Goal: Task Accomplishment & Management: Use online tool/utility

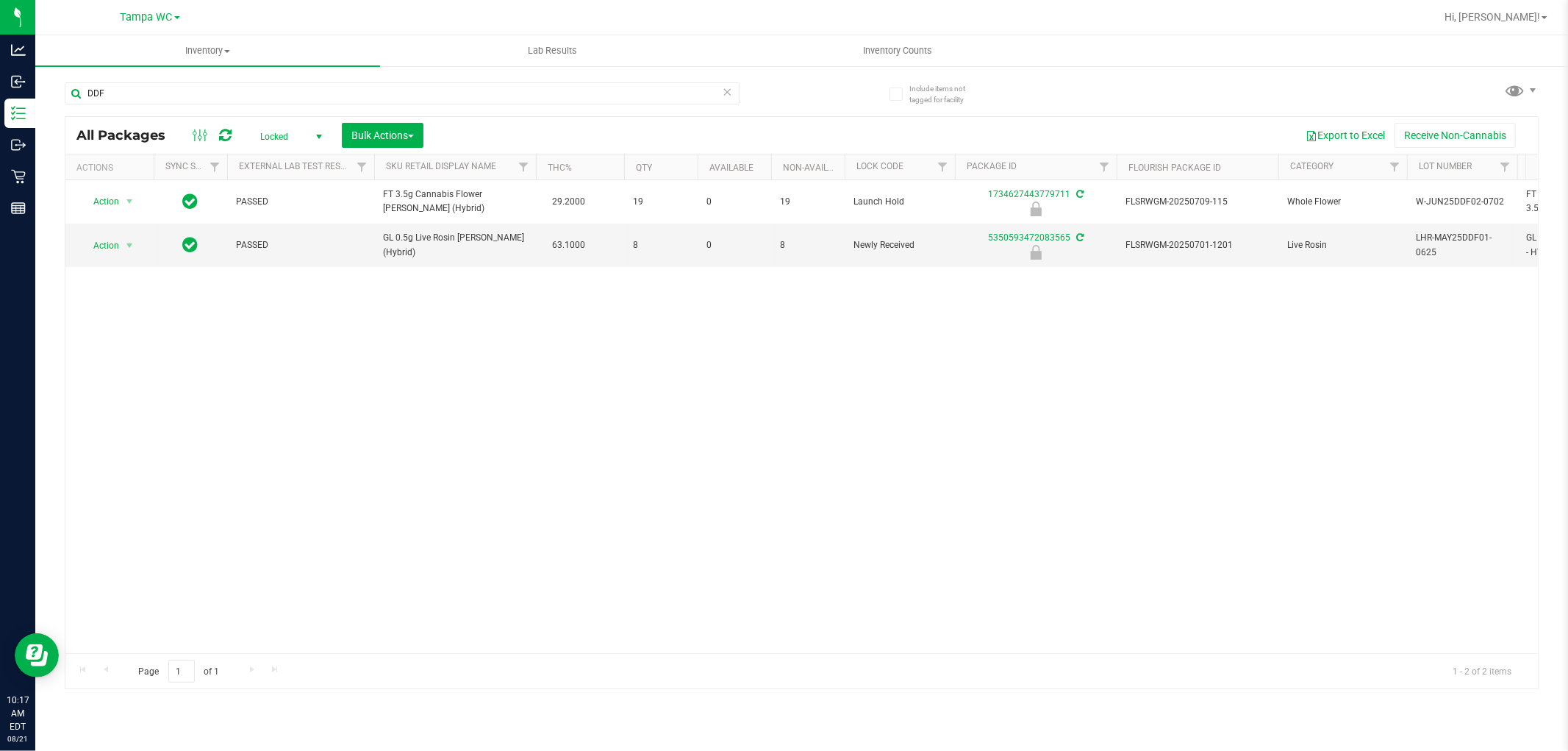
type input "DDF"
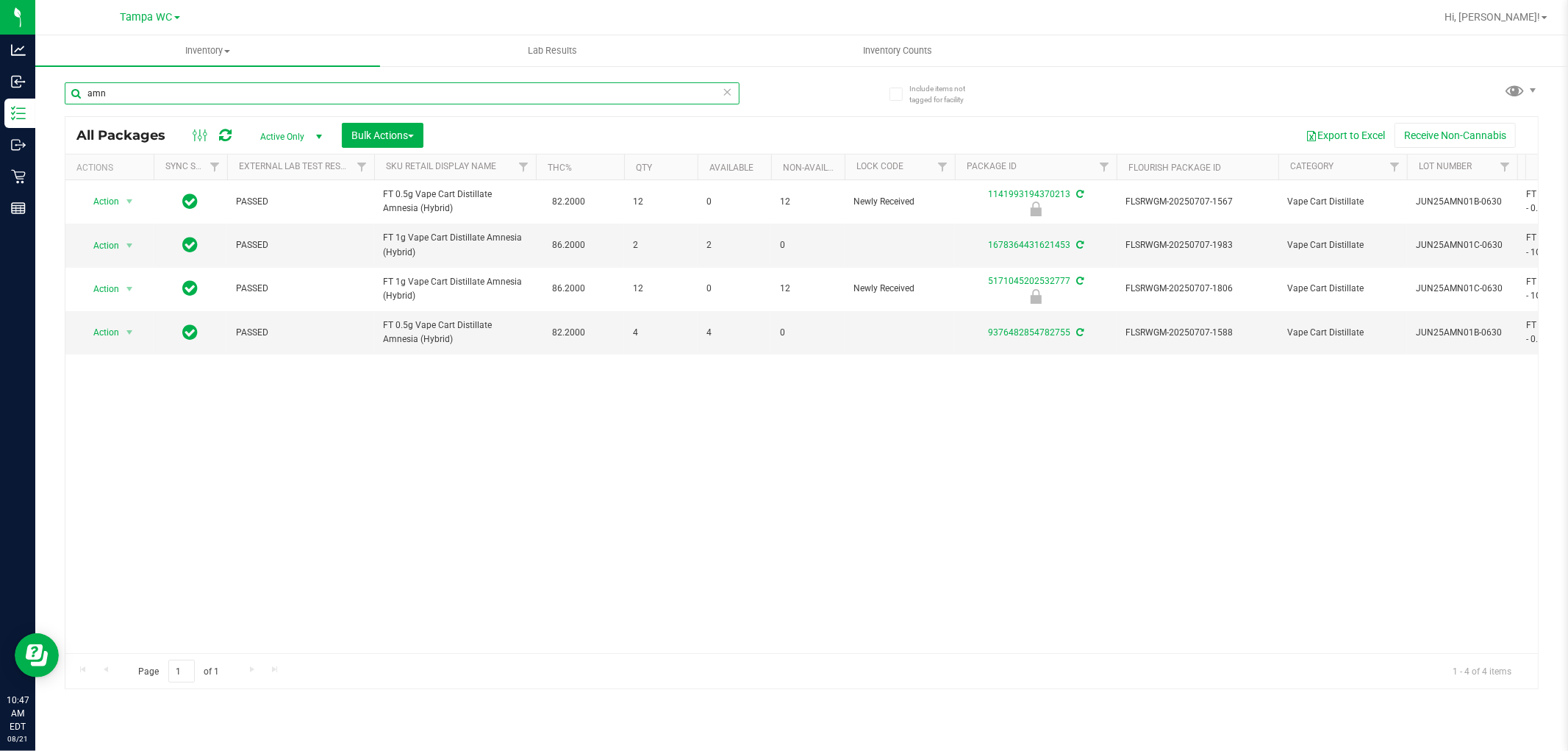
click at [179, 93] on input "amn" at bounding box center [402, 93] width 675 height 22
click at [178, 92] on input "amn" at bounding box center [402, 93] width 675 height 22
type input "a"
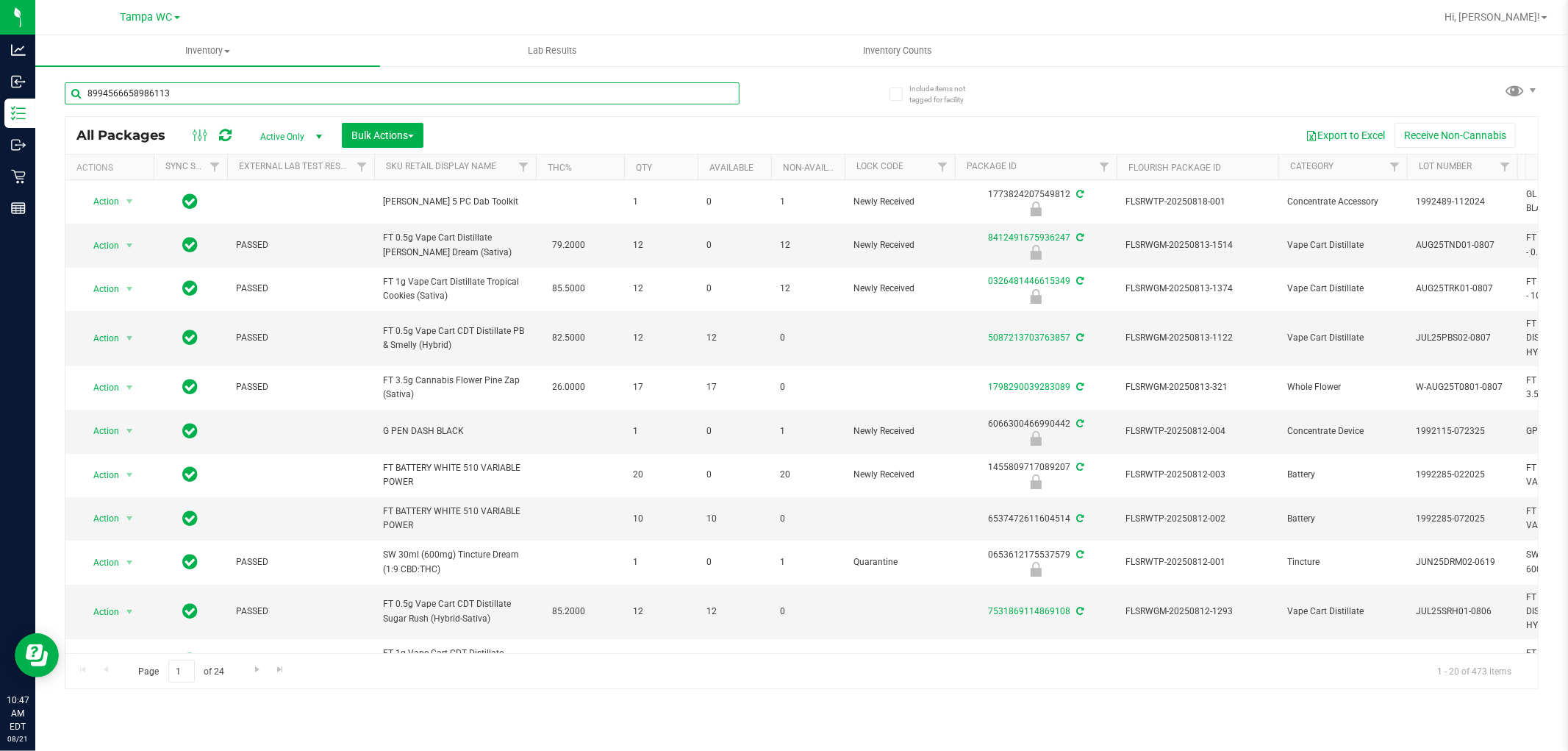
type input "8994566658986113"
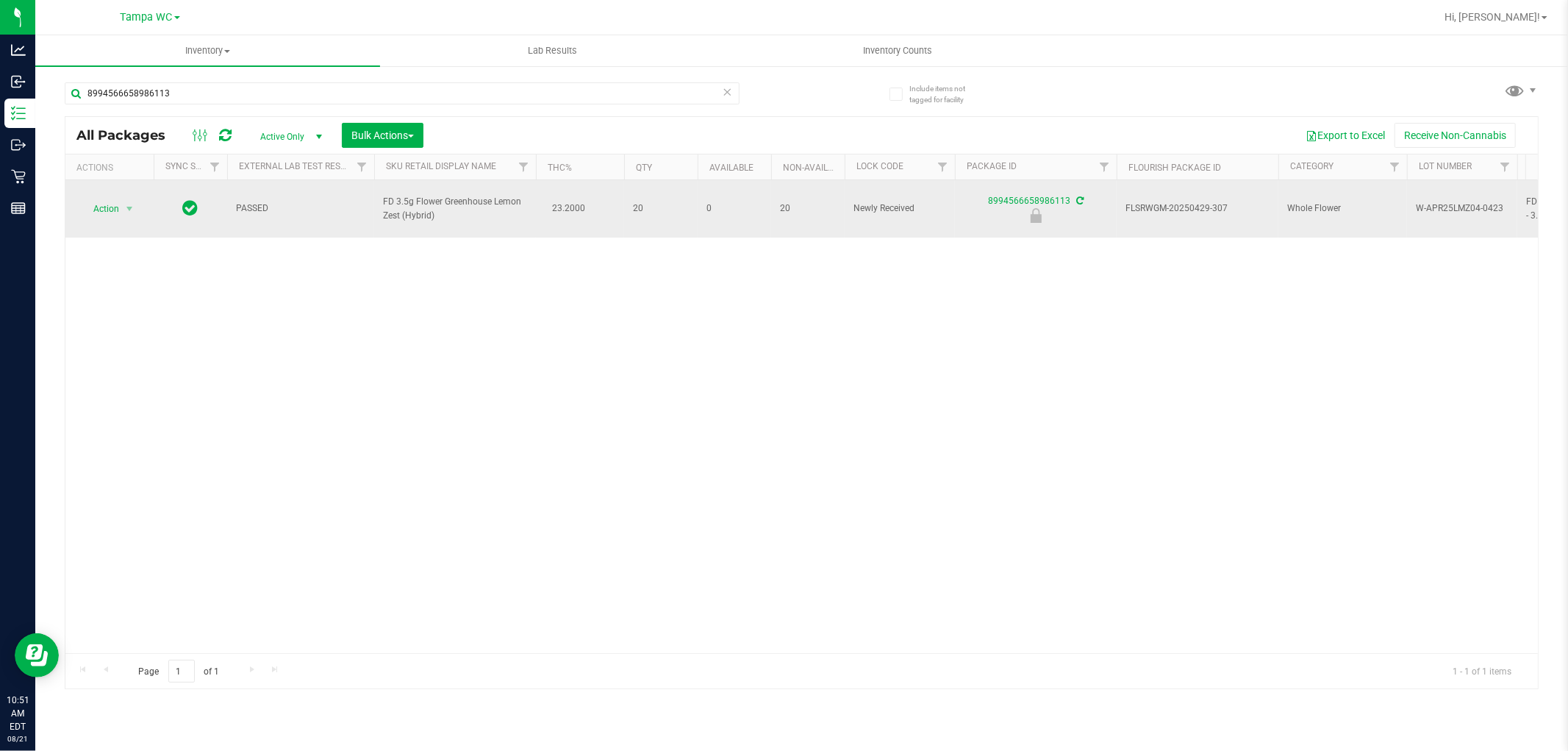
click at [106, 206] on span "Action" at bounding box center [100, 209] width 40 height 21
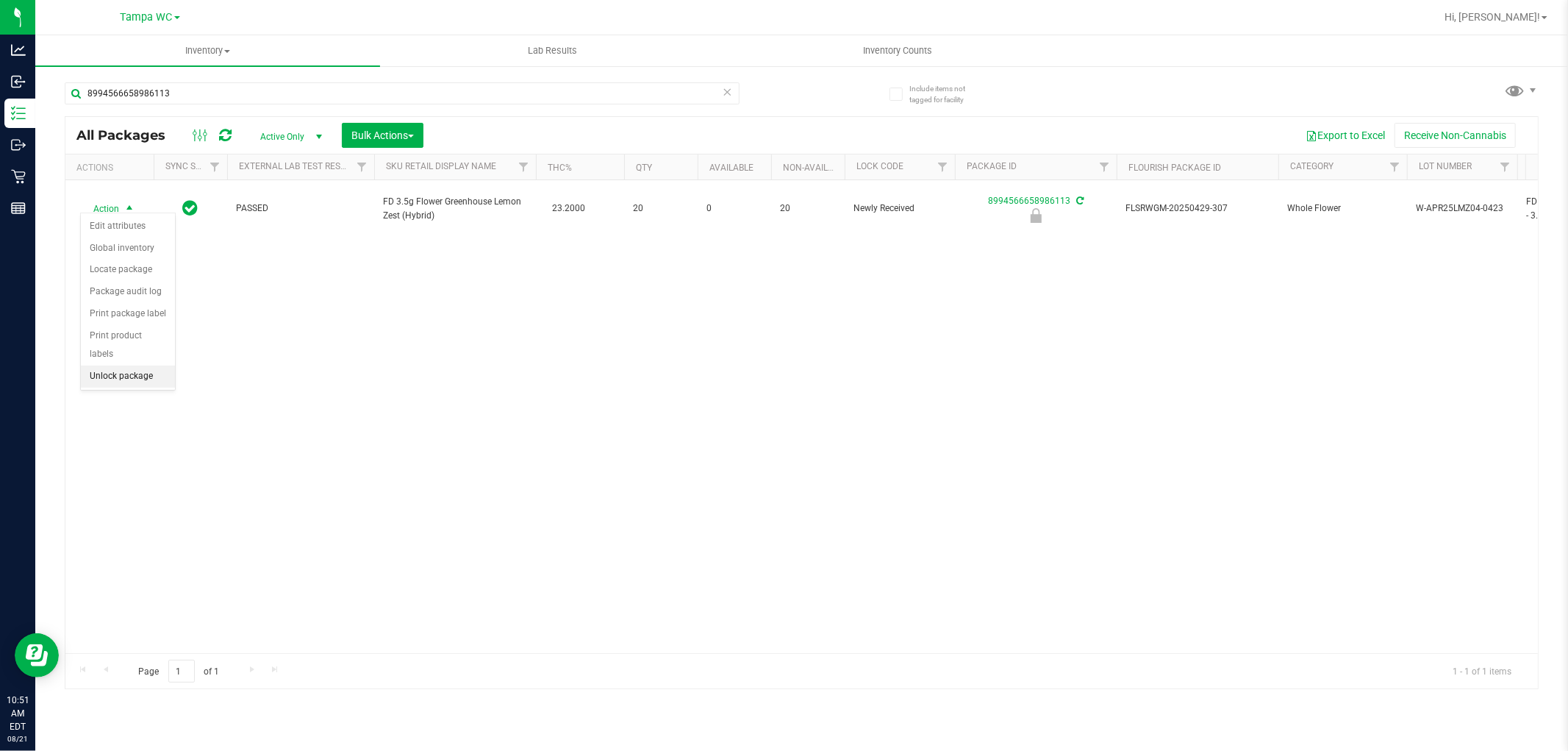
click at [116, 384] on li "Unlock package" at bounding box center [127, 377] width 94 height 22
click at [372, 447] on div "PASSED FD 3.5g Flower Greenhouse Lemon Zest (Hybrid) 23.2000 20 0 20 Newly Rece…" at bounding box center [801, 417] width 1472 height 473
click at [723, 96] on icon at bounding box center [728, 91] width 10 height 18
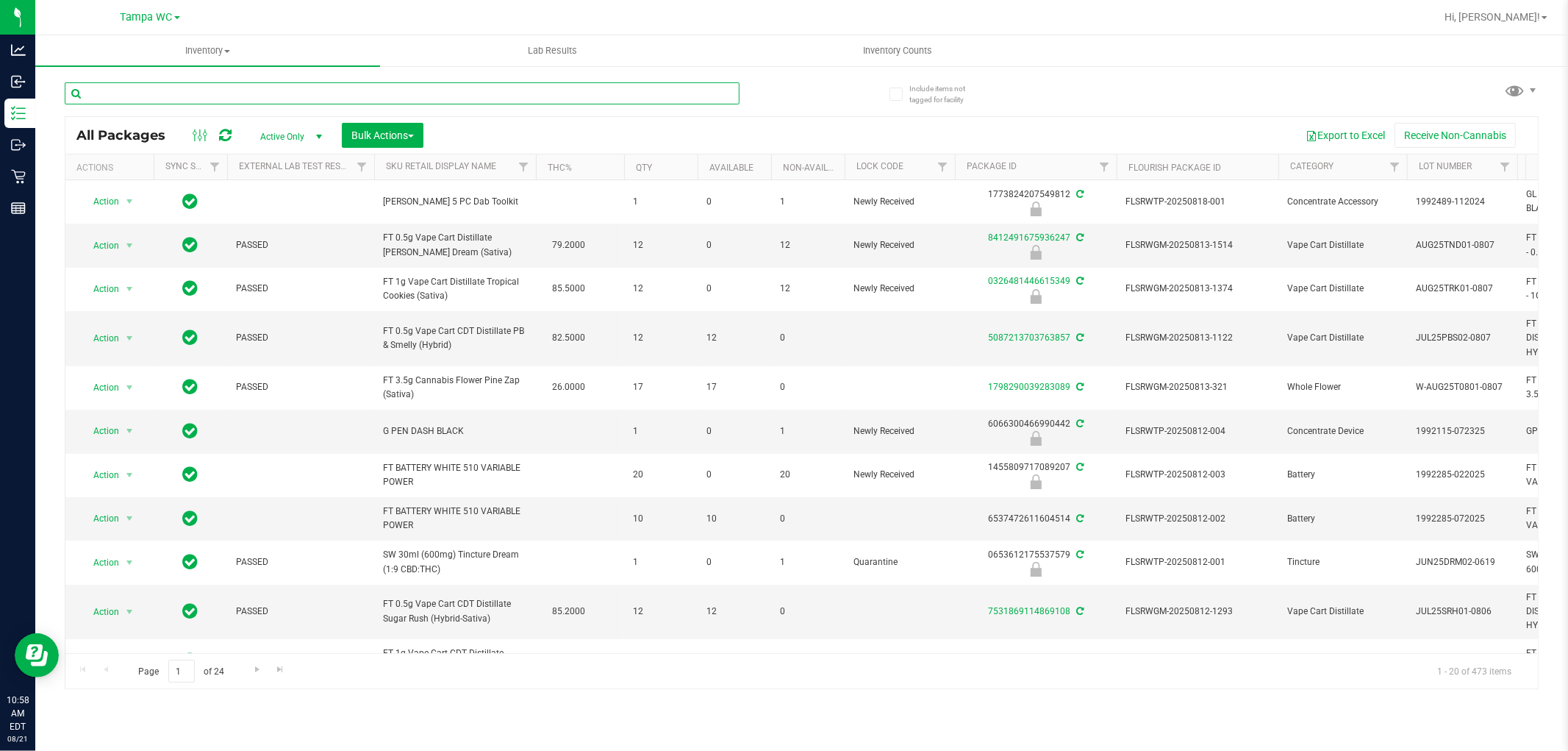
click at [599, 93] on input "text" at bounding box center [402, 93] width 675 height 22
type input "5406096543017637"
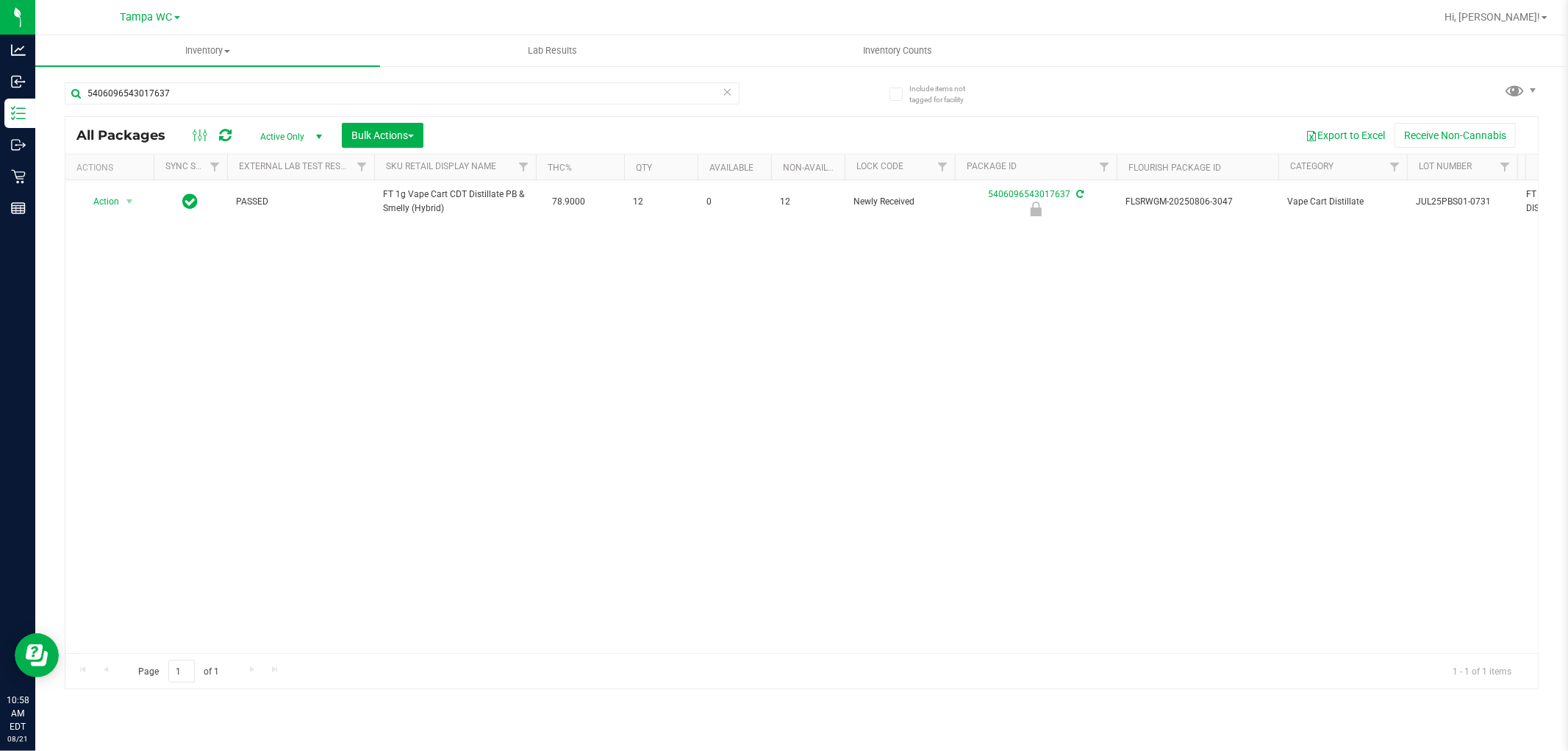
click at [516, 494] on div "Action Action Edit attributes Global inventory Locate package Package audit log…" at bounding box center [801, 417] width 1472 height 473
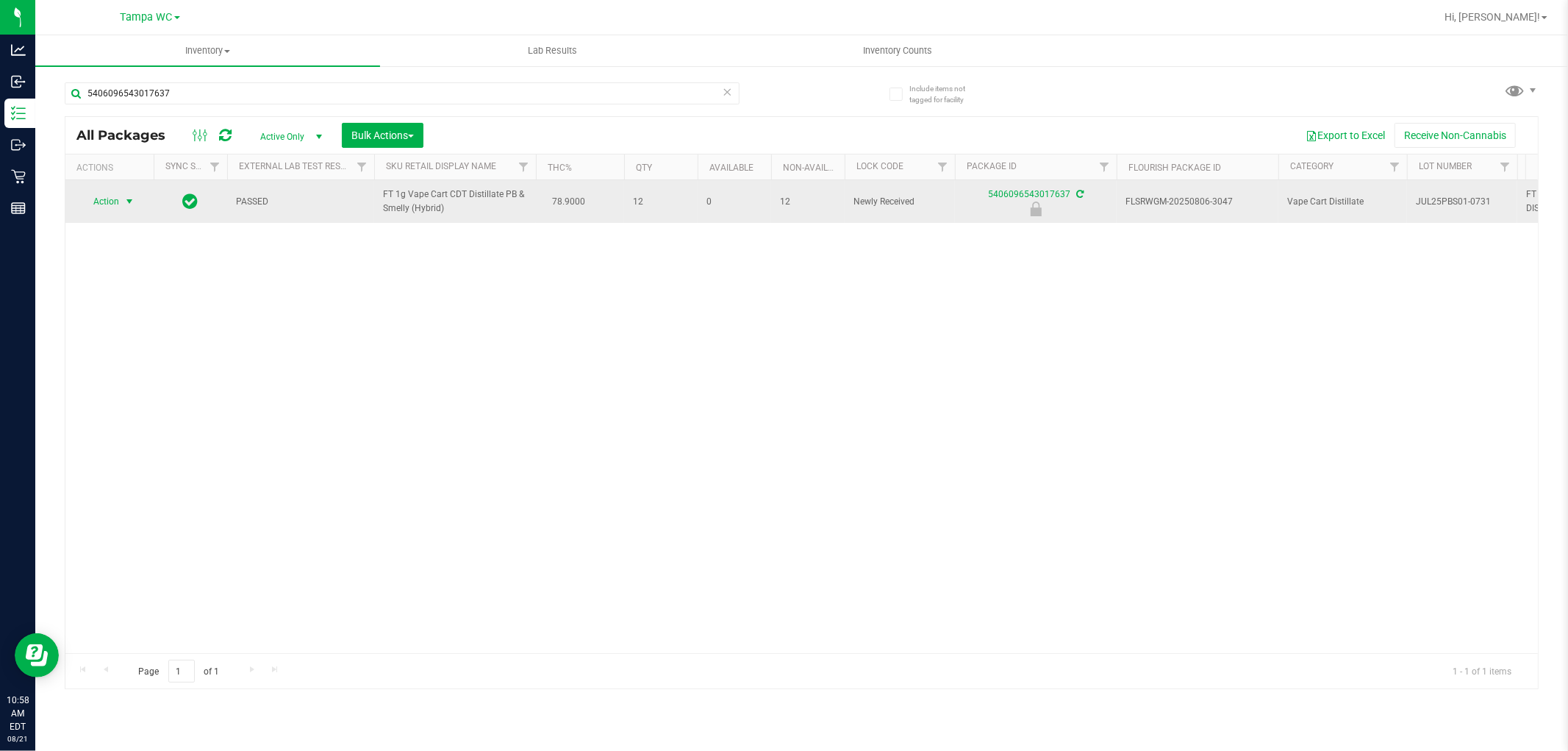
click at [130, 202] on span "select" at bounding box center [130, 202] width 12 height 12
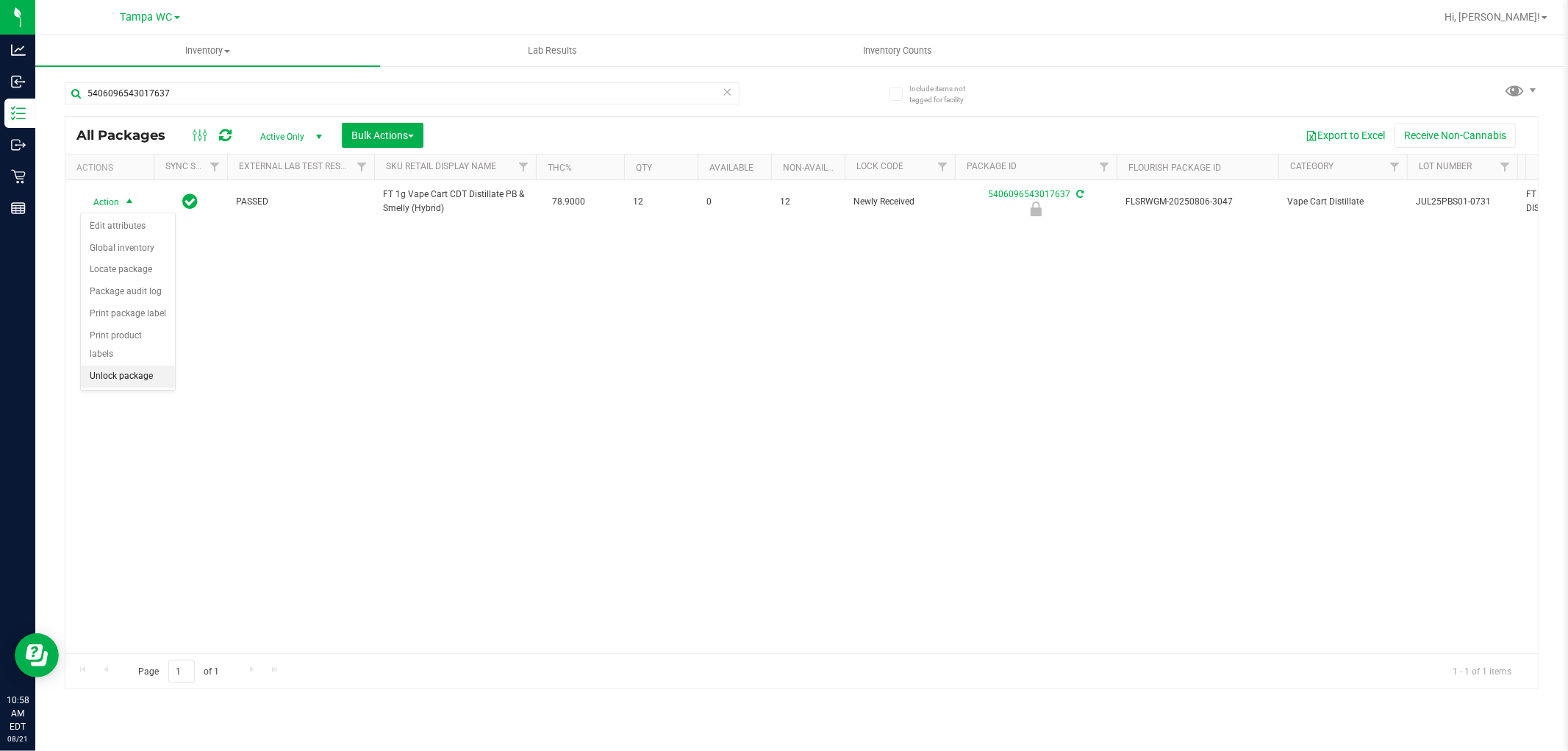
click at [149, 371] on li "Unlock package" at bounding box center [127, 377] width 94 height 22
